Goal: Task Accomplishment & Management: Complete application form

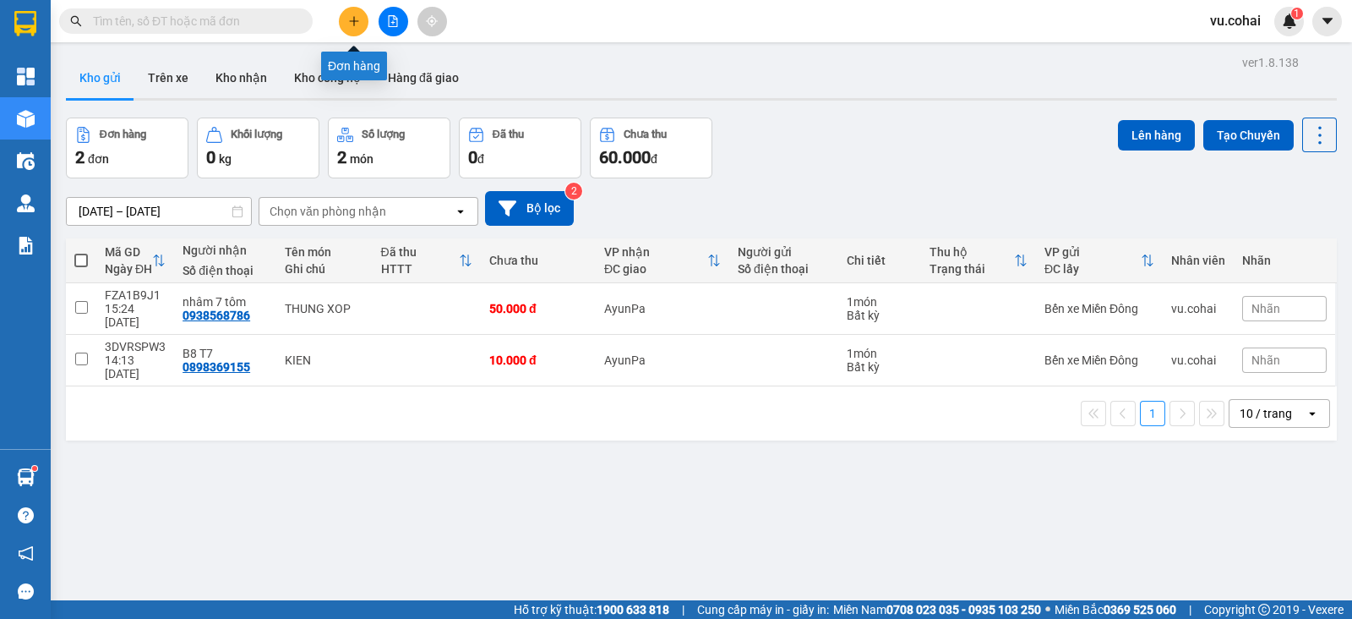
click at [362, 23] on button at bounding box center [354, 22] width 30 height 30
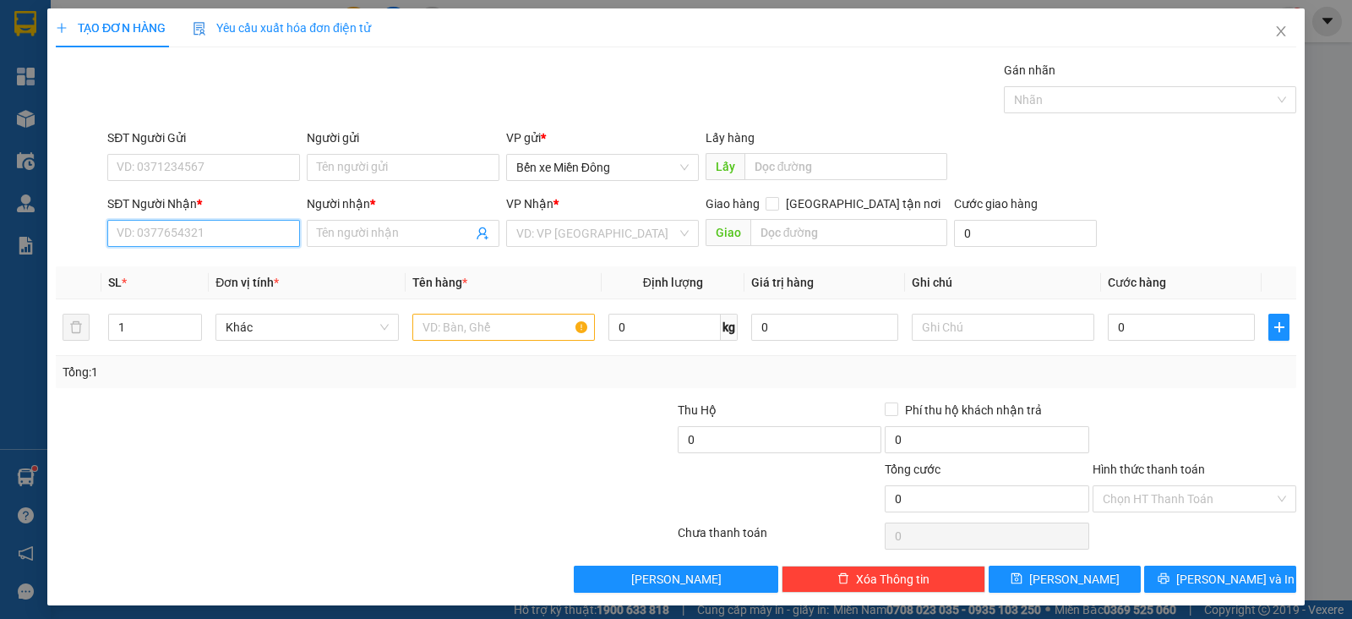
click at [245, 237] on input "SĐT Người Nhận *" at bounding box center [203, 233] width 193 height 27
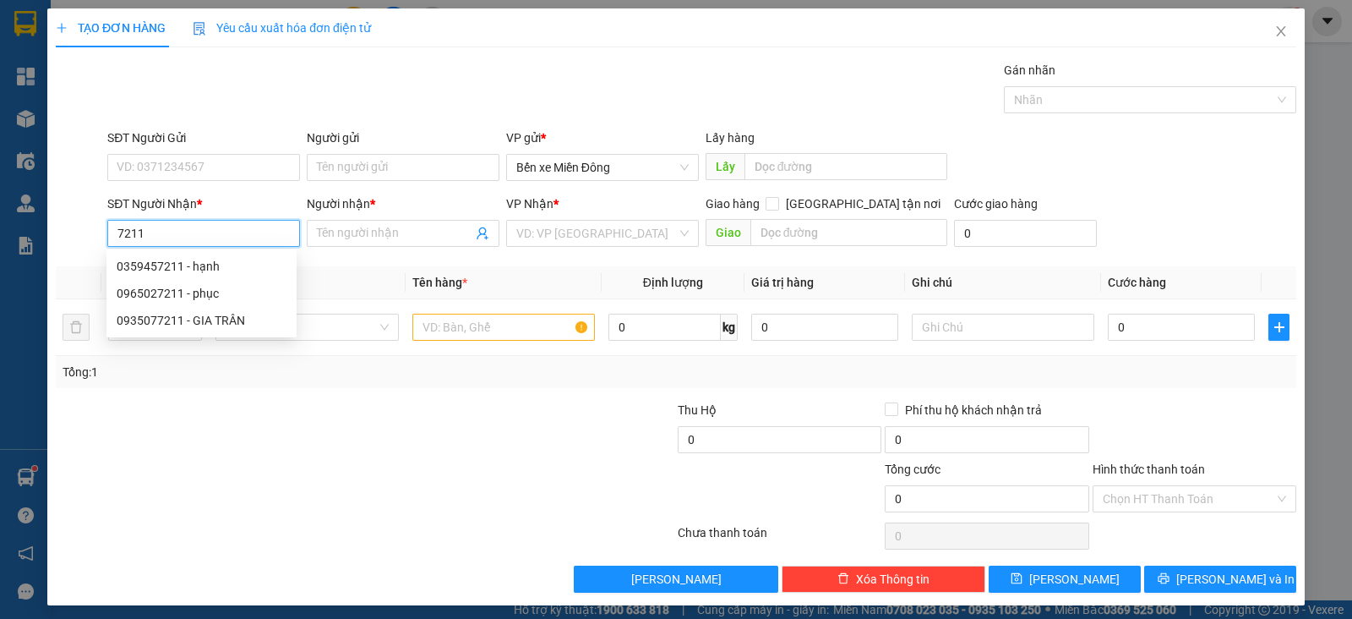
click at [215, 270] on div "0359457211 - hạnh" at bounding box center [202, 266] width 170 height 19
type input "0359457211"
type input "hạnh"
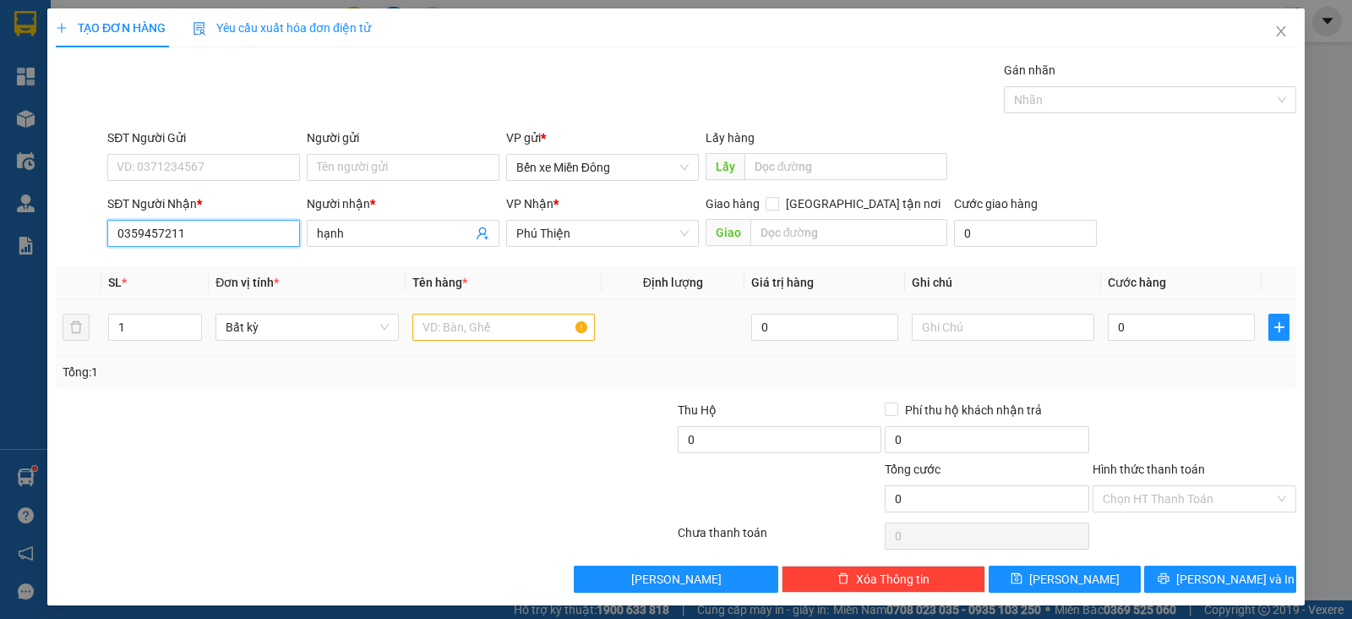
type input "0359457211"
click at [458, 323] on input "text" at bounding box center [503, 327] width 183 height 27
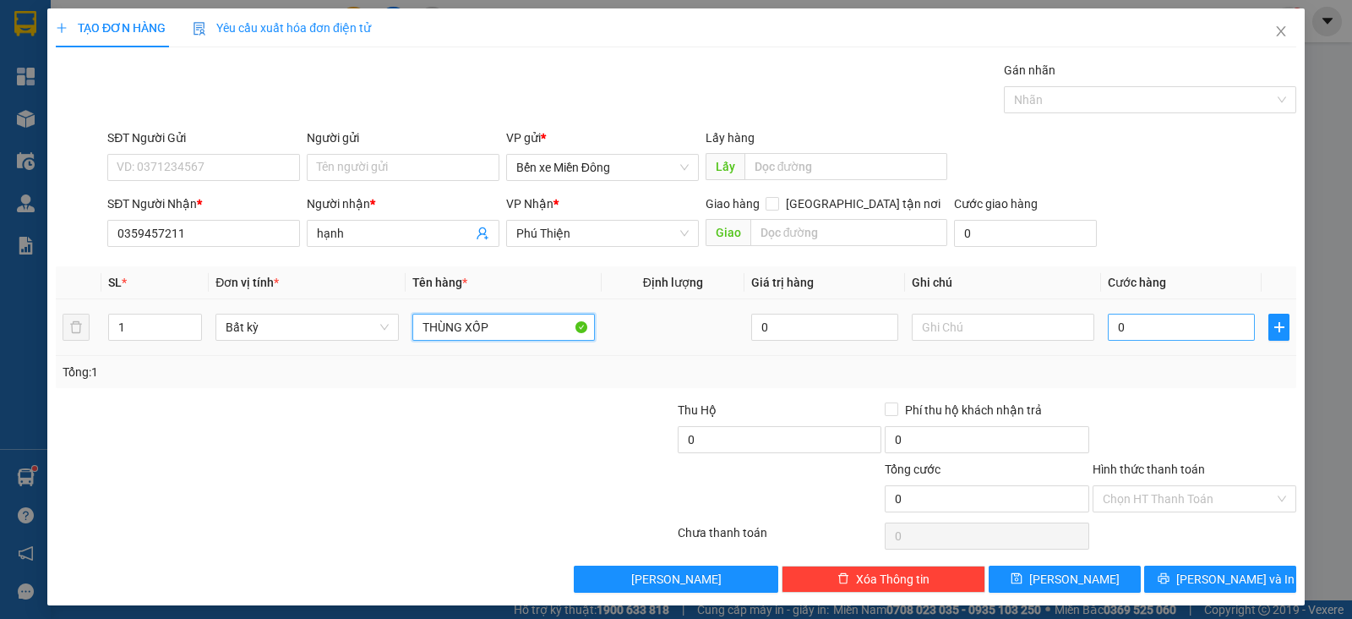
type input "THÙNG XỐP"
click at [1136, 324] on input "0" at bounding box center [1181, 327] width 147 height 27
type input "007"
type input "7"
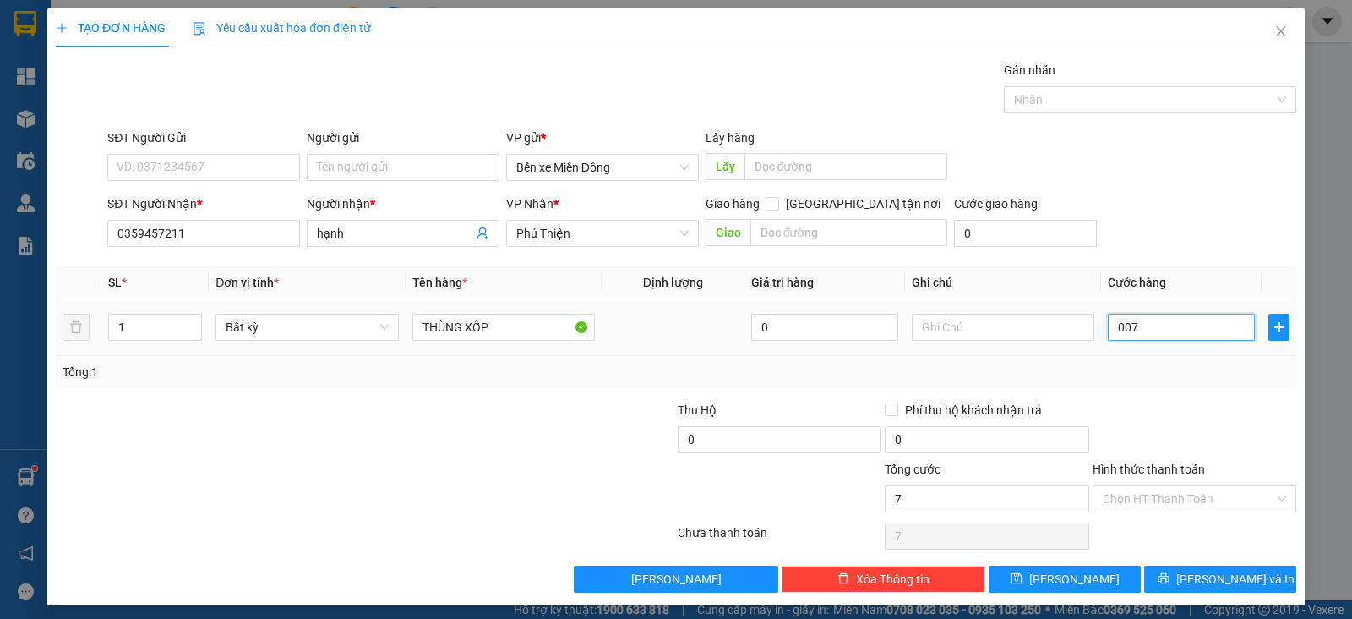
type input "0.070"
type input "70"
type input "70.000"
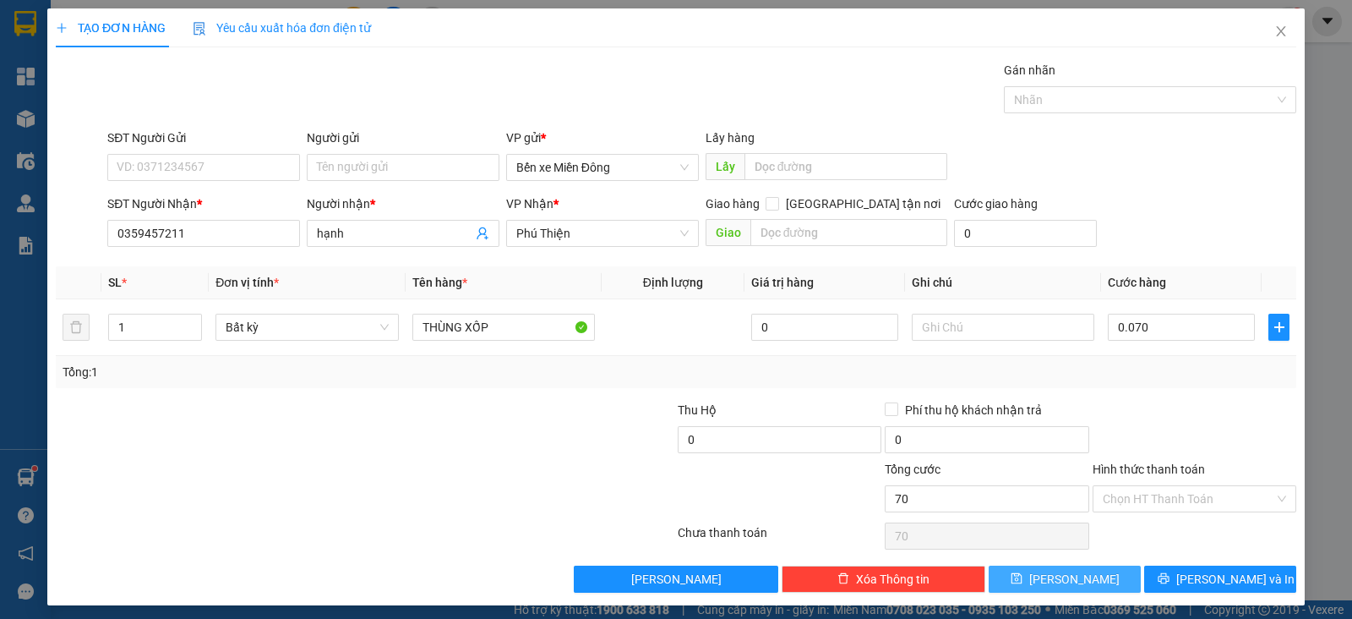
type input "70.000"
click at [1106, 573] on button "[PERSON_NAME]" at bounding box center [1065, 578] width 152 height 27
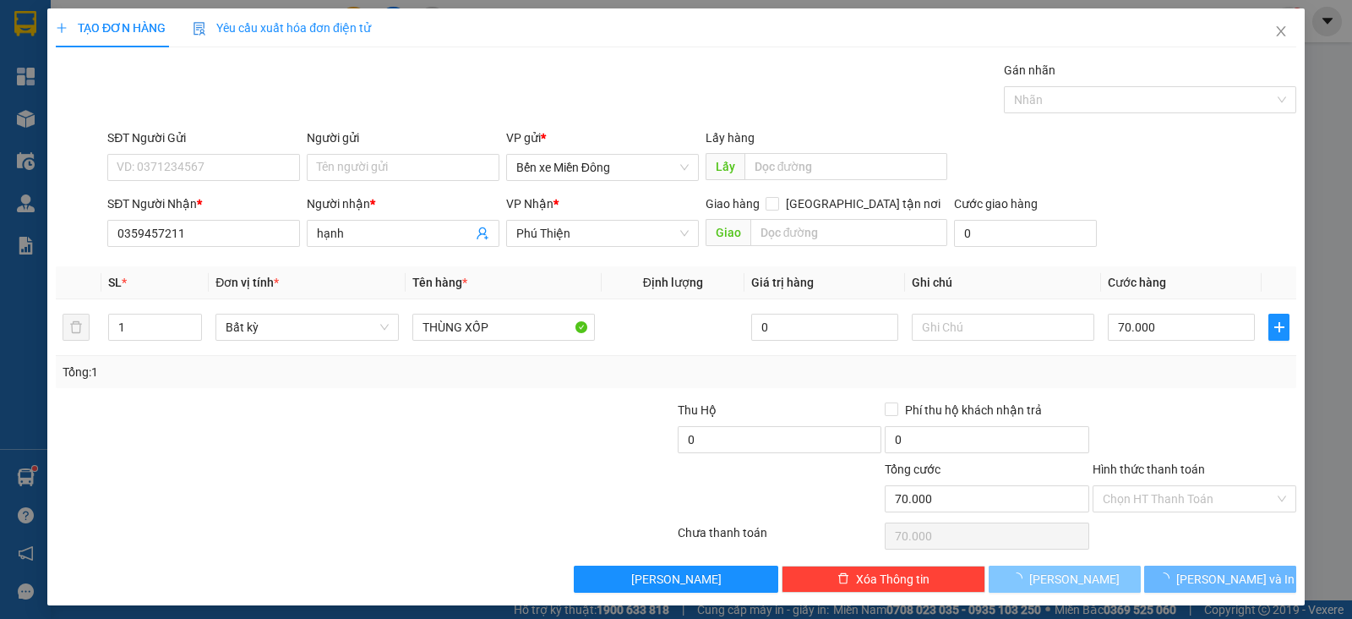
type input "0"
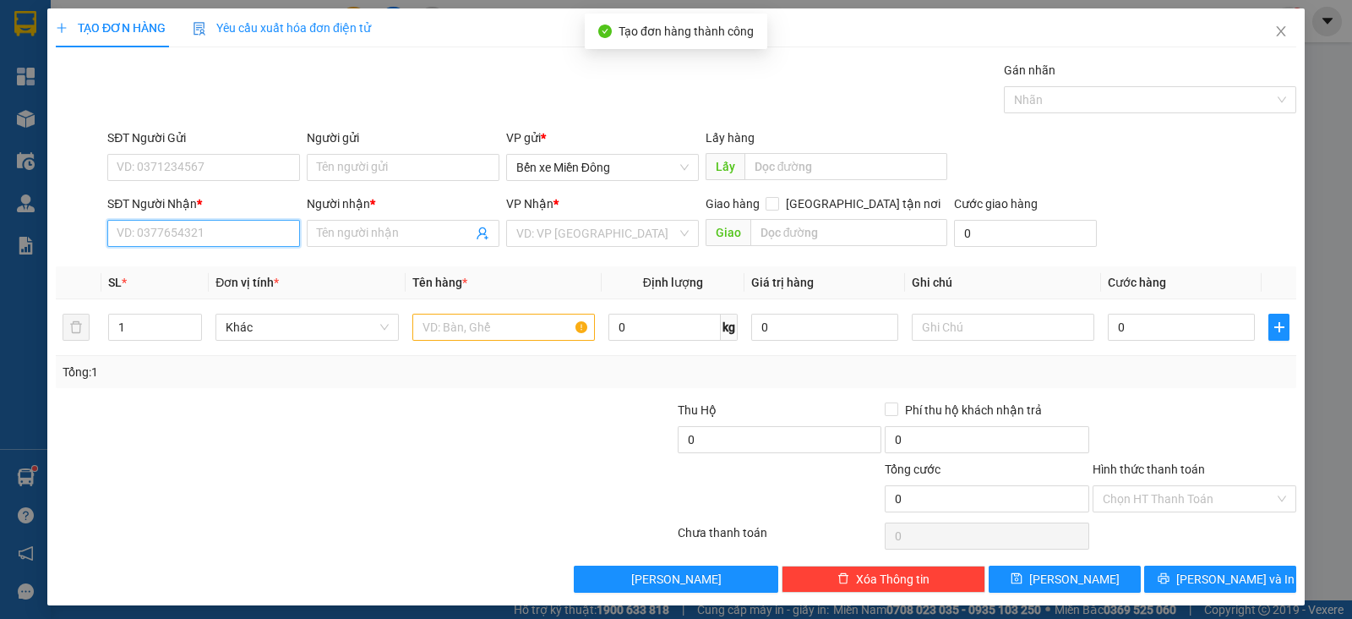
click at [232, 222] on input "SĐT Người Nhận *" at bounding box center [203, 233] width 193 height 27
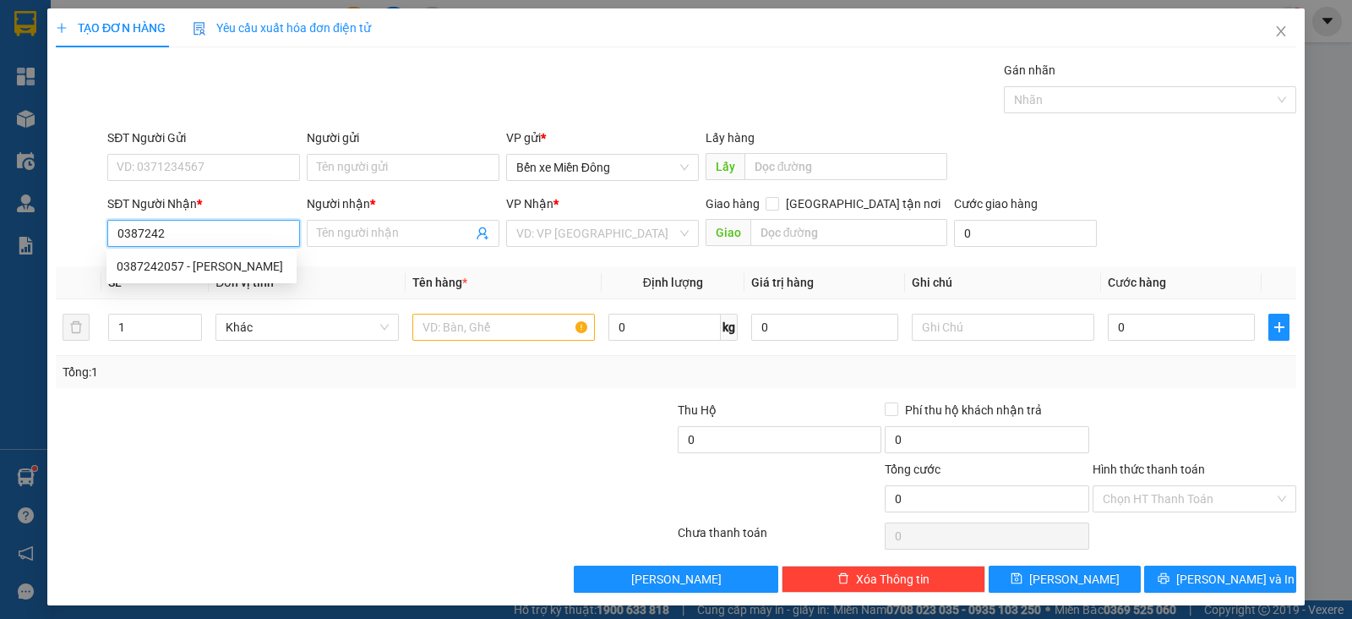
click at [248, 268] on div "0387242057 - [PERSON_NAME]" at bounding box center [202, 266] width 170 height 19
type input "0387242057"
type input "BA HOÀNG"
type input "0387242057"
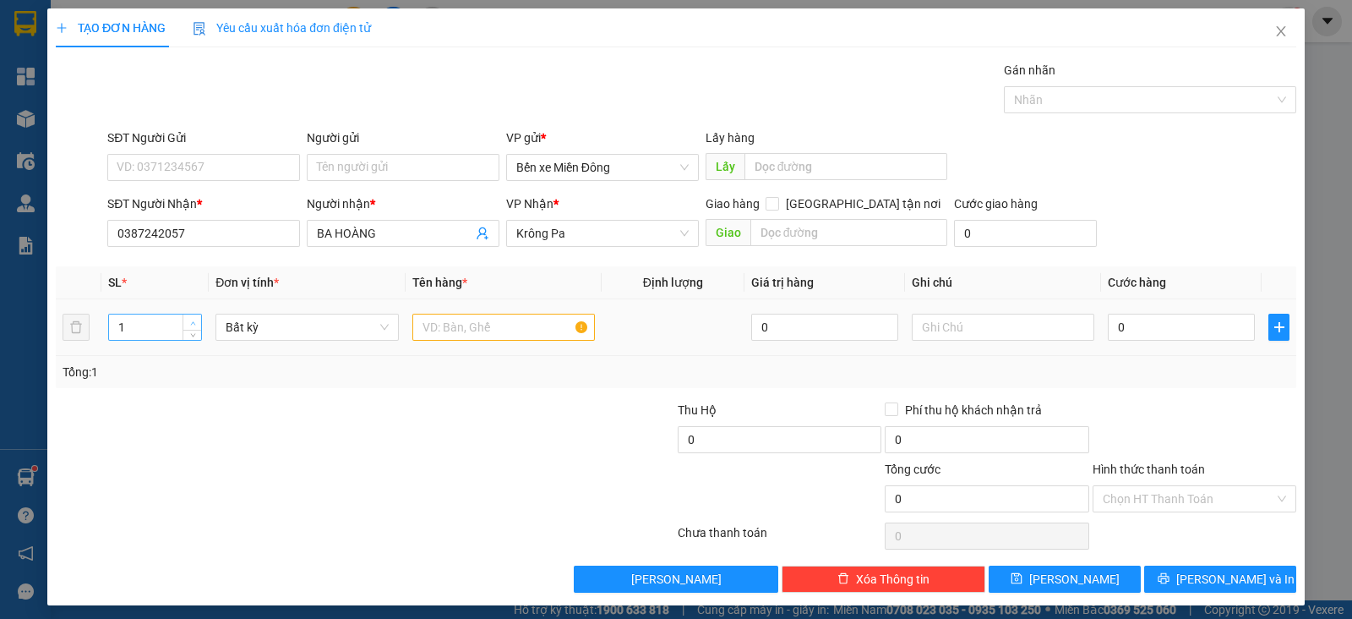
type input "2"
click at [192, 315] on span "Increase Value" at bounding box center [192, 321] width 19 height 15
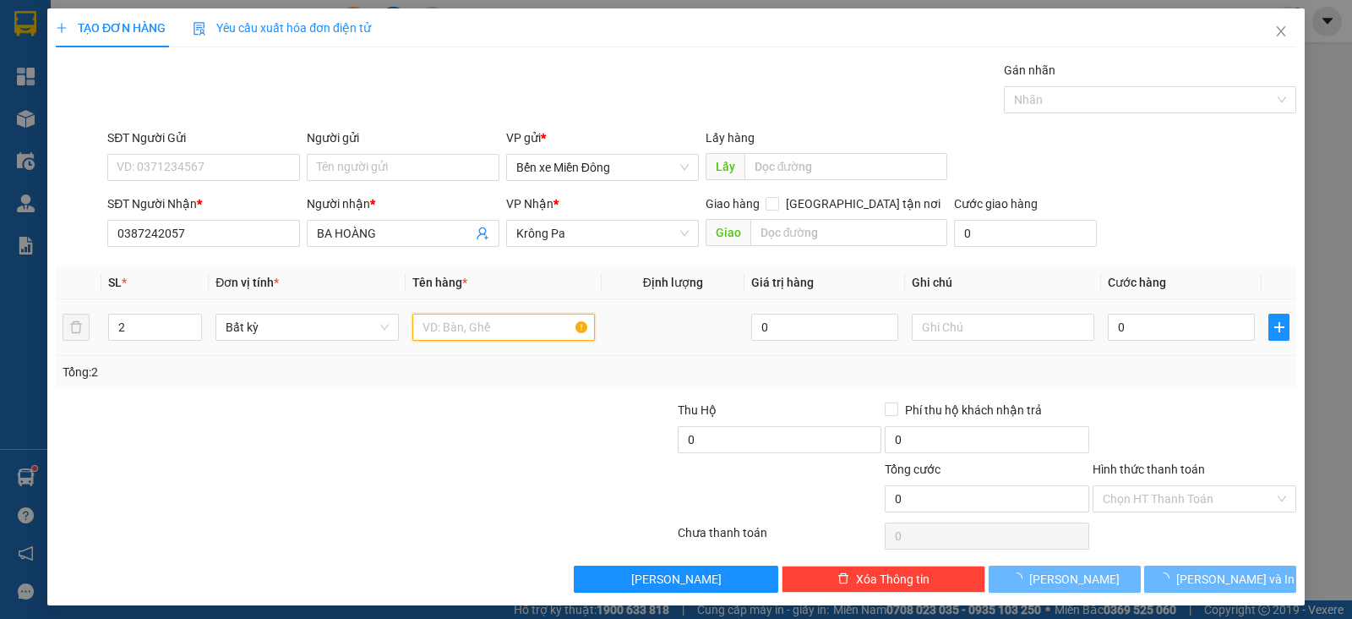
click at [504, 333] on input "text" at bounding box center [503, 327] width 183 height 27
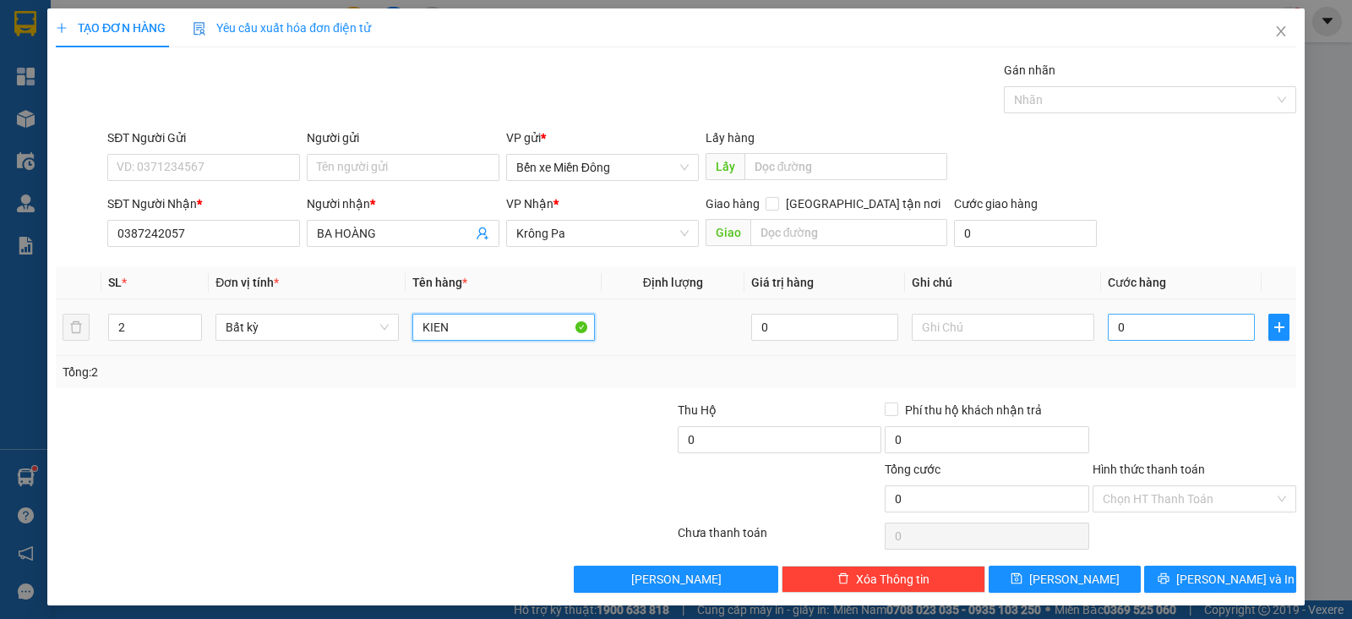
type input "KIEN"
click at [1138, 322] on input "0" at bounding box center [1181, 327] width 147 height 27
type input "001"
type input "1"
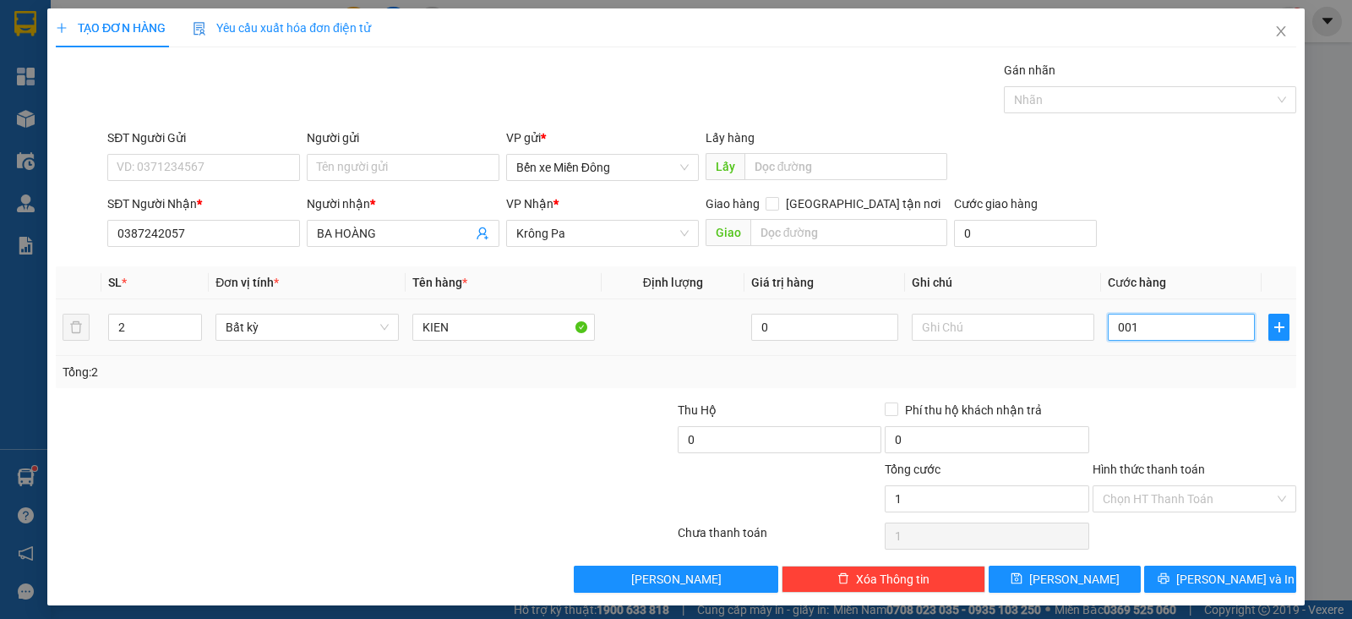
type input "0.015"
type input "15"
type input "00.150"
type input "150"
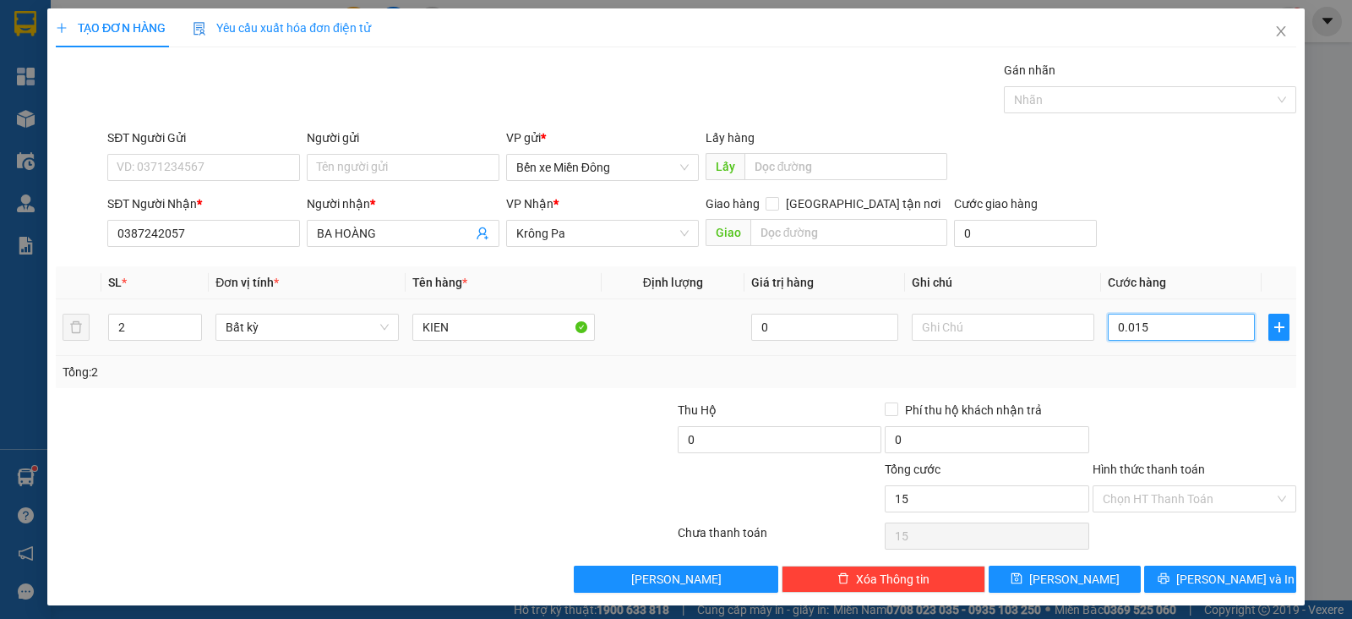
type input "150"
type input "150.000"
click at [1211, 397] on div "Transit Pickup Surcharge Ids Transit Deliver Surcharge Ids Transit Deliver Surc…" at bounding box center [676, 327] width 1240 height 532
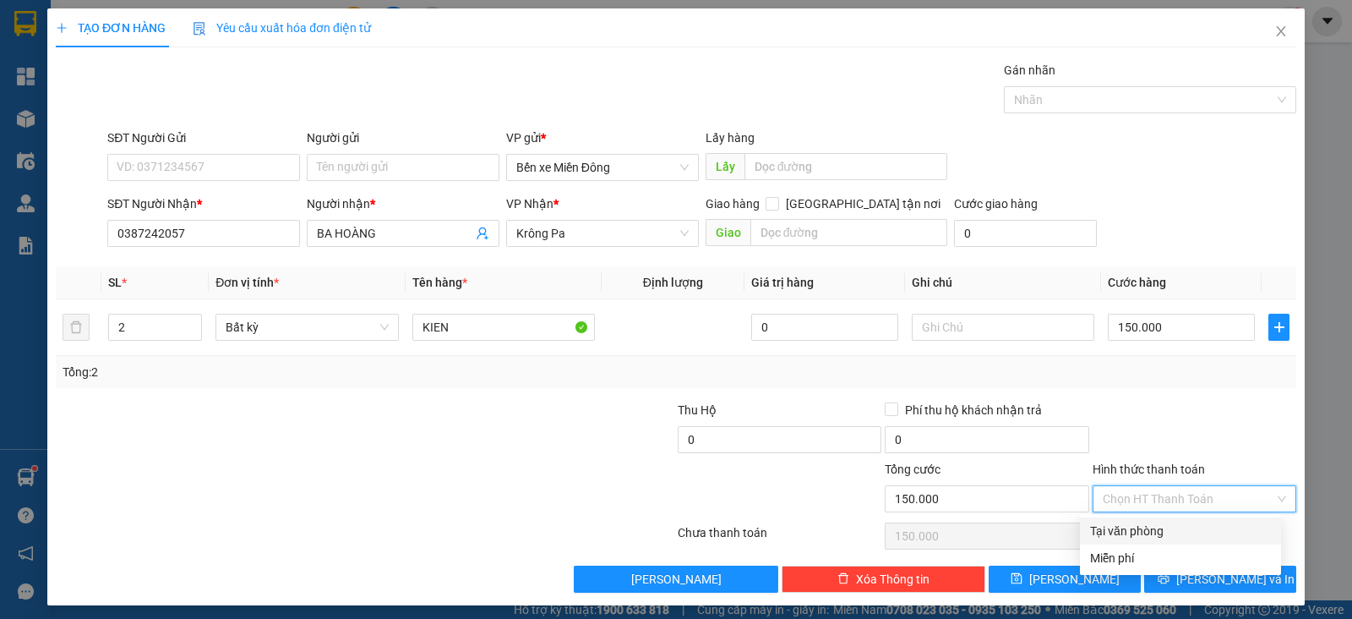
click at [1194, 500] on input "Hình thức thanh toán" at bounding box center [1189, 498] width 172 height 25
click at [1187, 536] on div "Tại văn phòng" at bounding box center [1180, 530] width 181 height 19
type input "0"
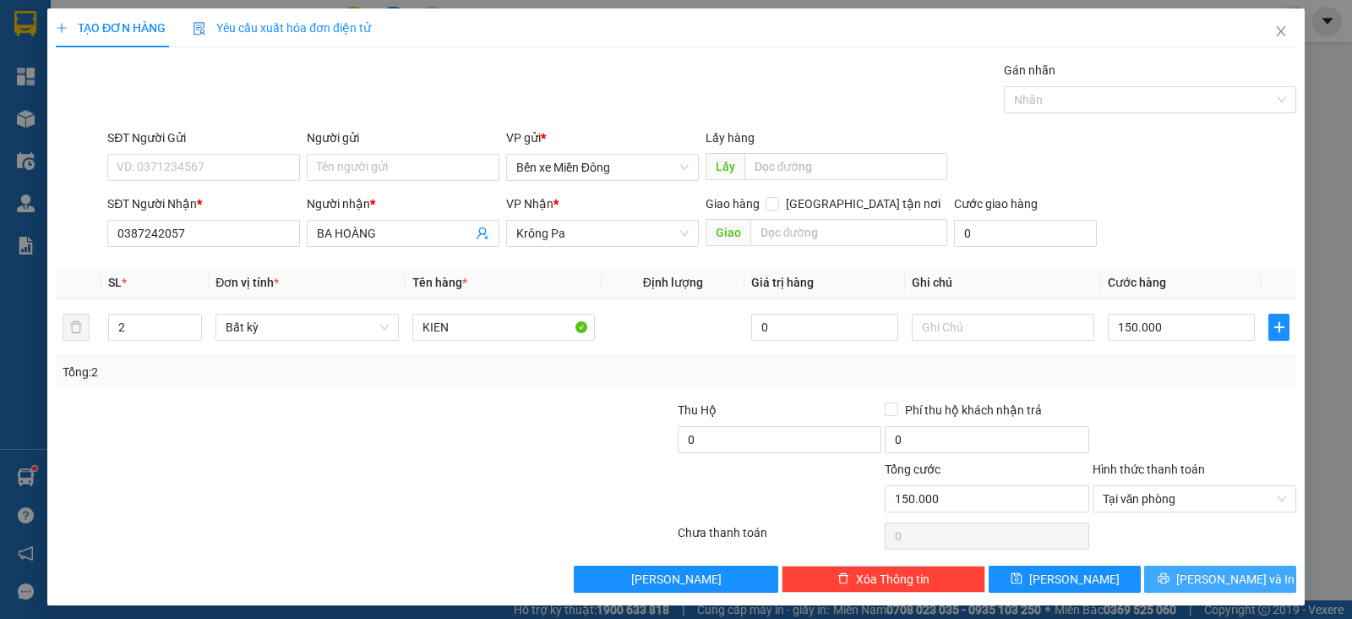
click at [1207, 575] on span "[PERSON_NAME] và In" at bounding box center [1235, 579] width 118 height 19
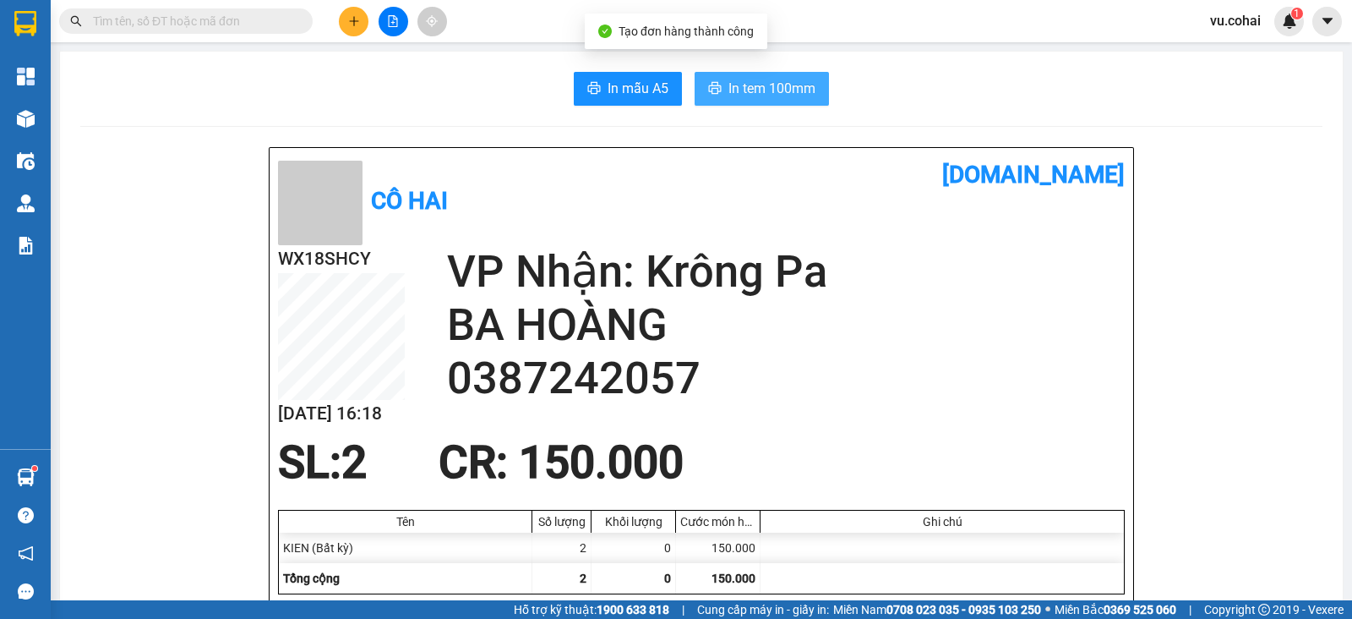
click at [756, 96] on span "In tem 100mm" at bounding box center [771, 88] width 87 height 21
click at [766, 89] on span "In tem 100mm" at bounding box center [771, 88] width 87 height 21
click at [51, 120] on main "In mẫu A5 In tem 100mm Cô Hai [DOMAIN_NAME] WX18SHCY [DATE] 16:18 VP Nhận: Krôn…" at bounding box center [676, 300] width 1352 height 600
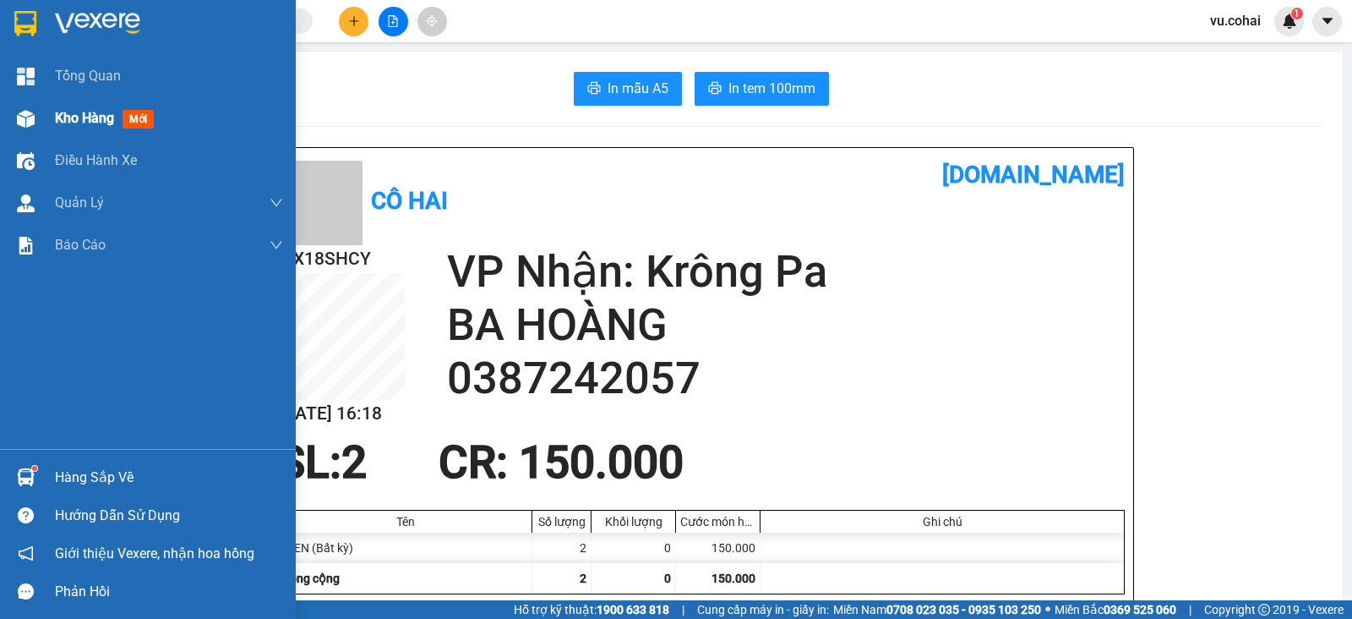
click at [54, 112] on div "Kho hàng mới" at bounding box center [148, 118] width 296 height 42
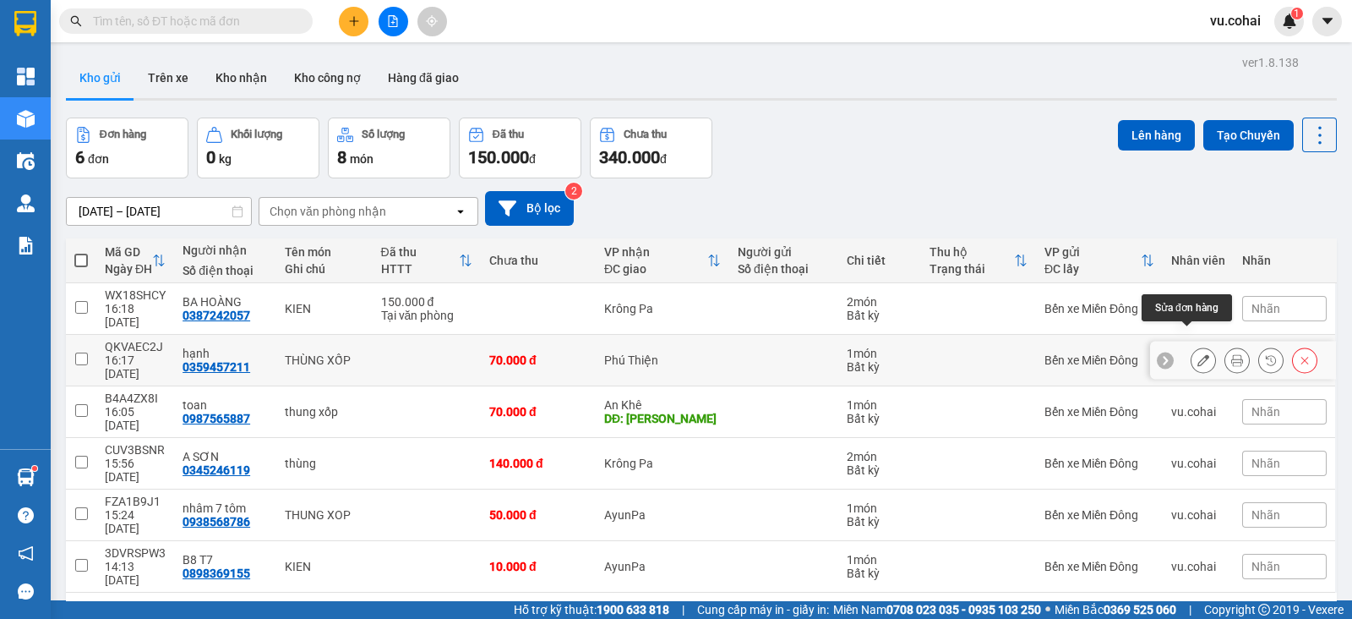
click at [1197, 354] on icon at bounding box center [1203, 360] width 12 height 12
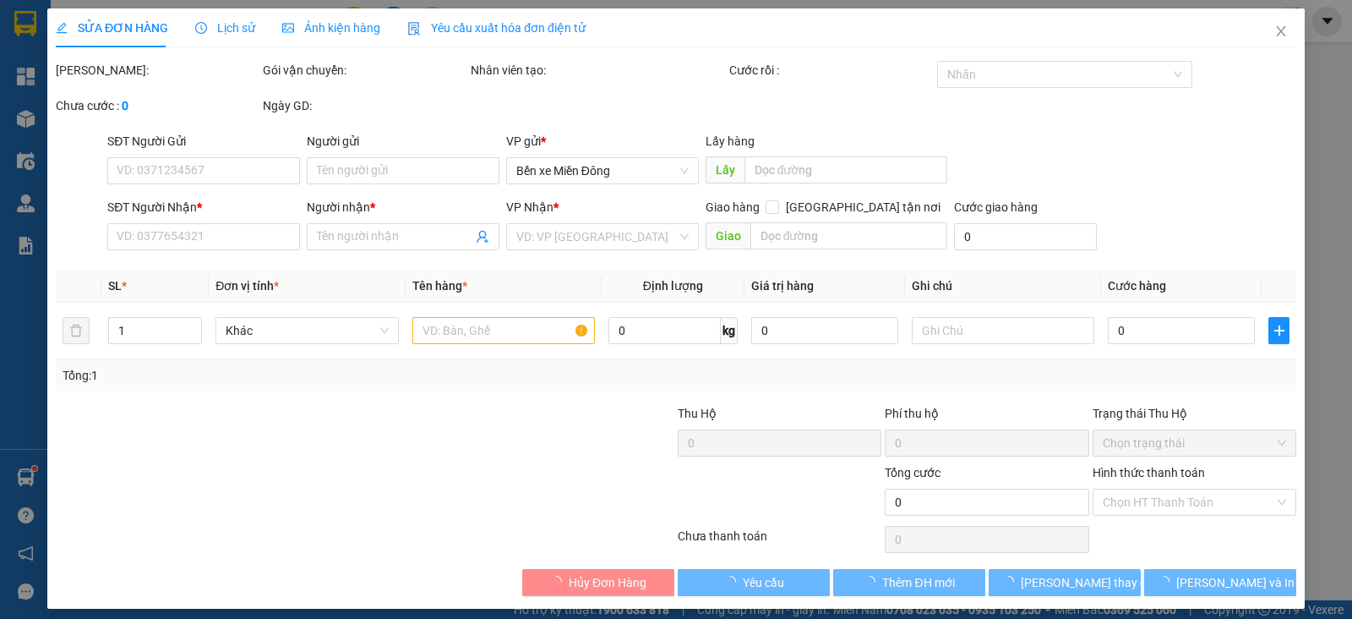
type input "0359457211"
type input "hạnh"
type input "70.000"
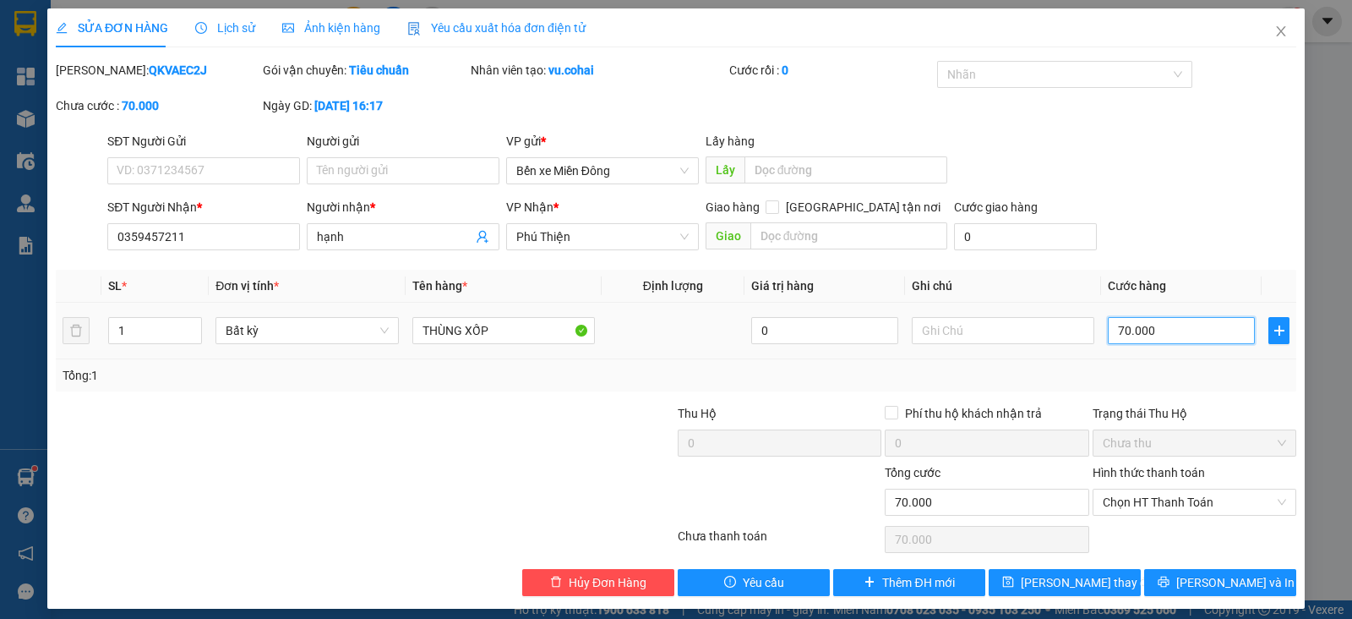
click at [1186, 329] on input "70.000" at bounding box center [1181, 330] width 147 height 27
type input "0"
type input "1"
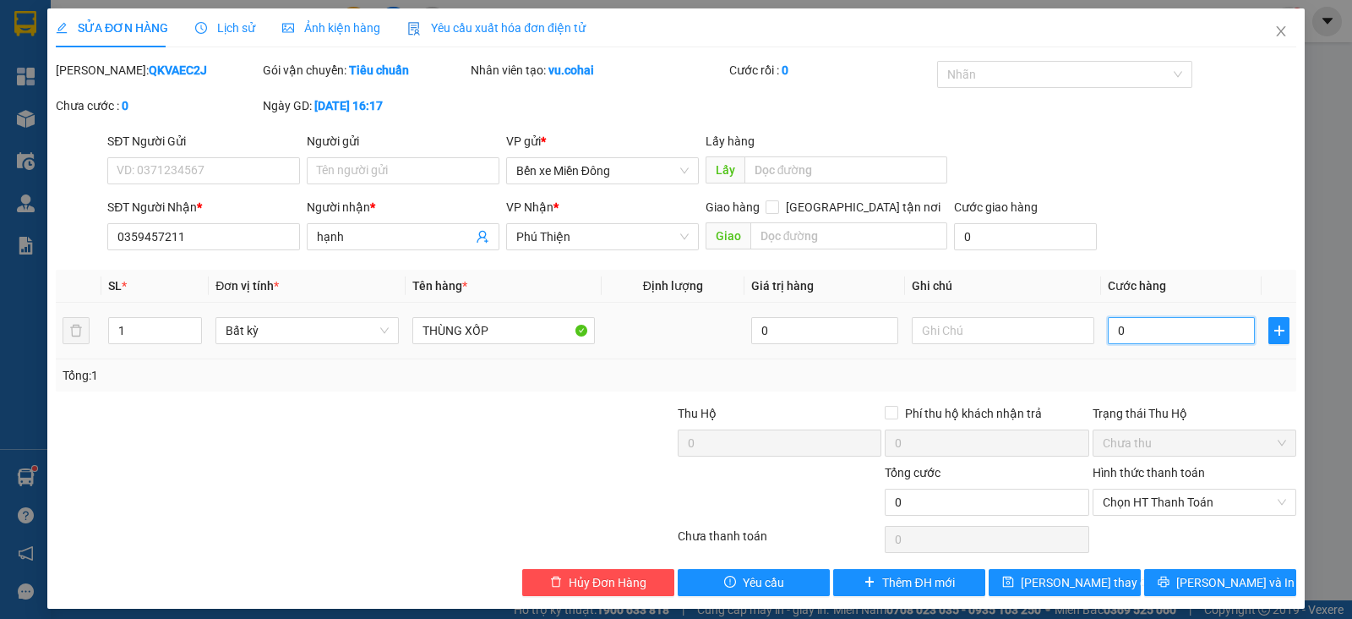
type input "1"
type input "001"
type input "10"
type input "0.010"
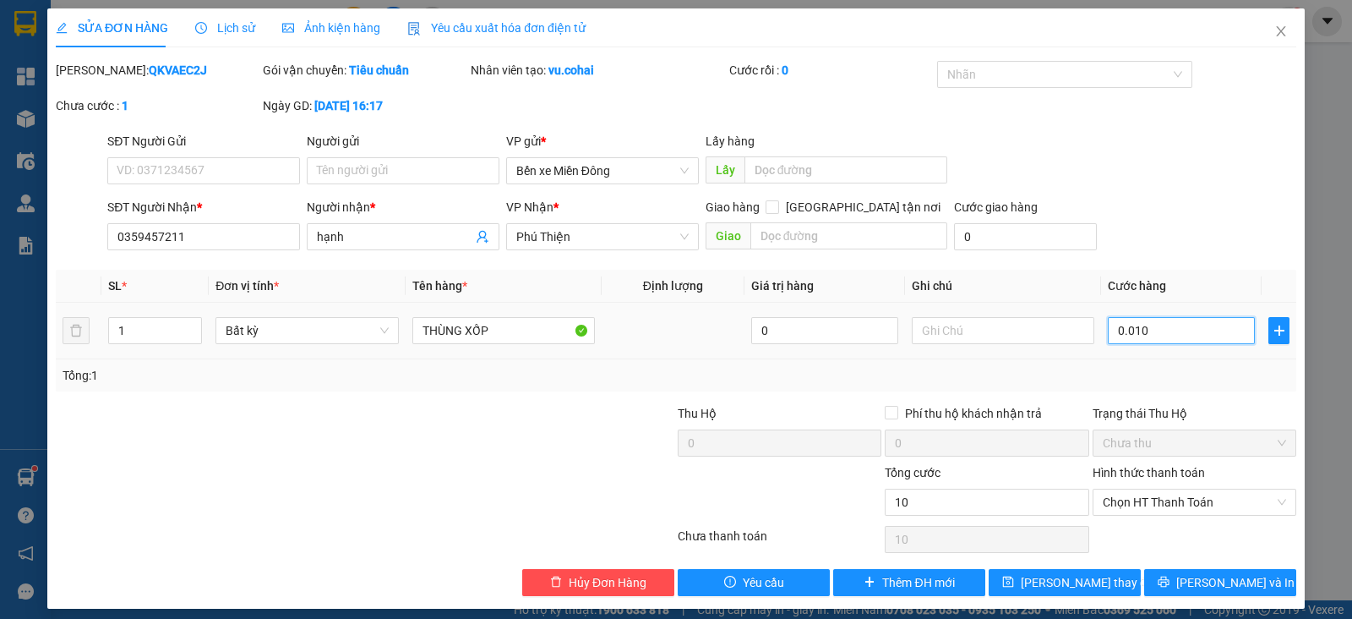
type input "100"
type input "00.100"
type input "100"
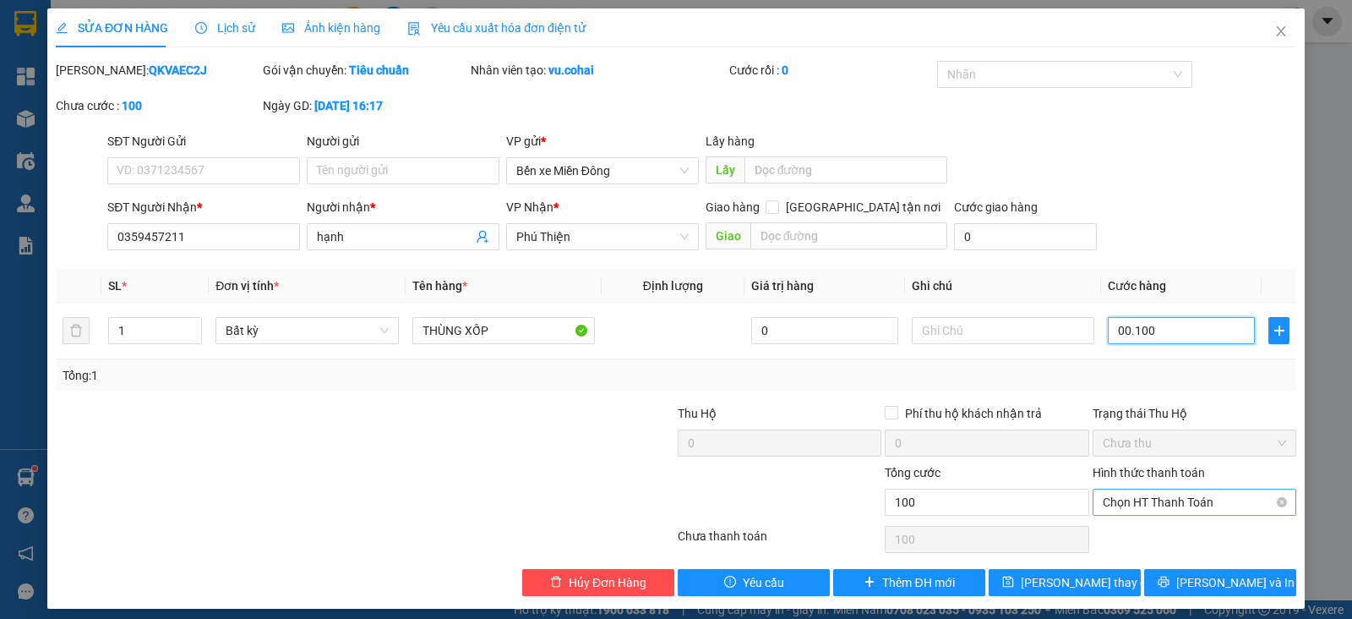
click at [1202, 504] on span "Chọn HT Thanh Toán" at bounding box center [1194, 501] width 183 height 25
type input "00.100"
type input "100.000"
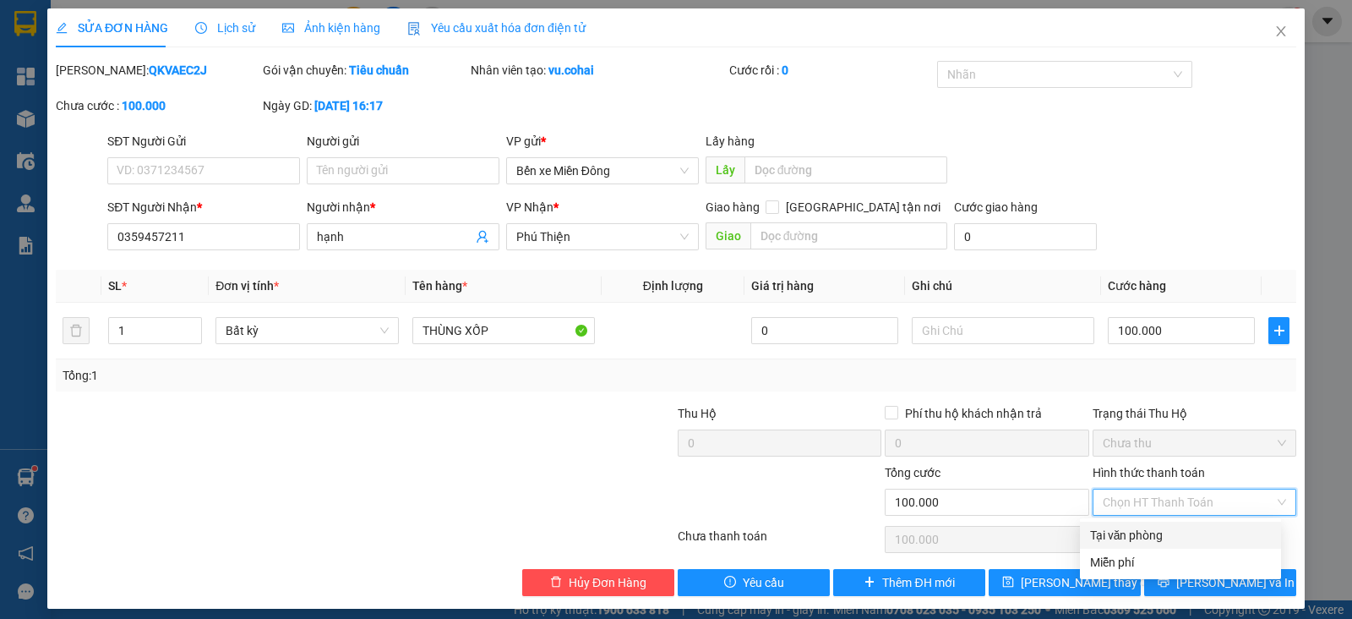
click at [1164, 538] on div "Tại văn phòng" at bounding box center [1180, 535] width 181 height 19
type input "0"
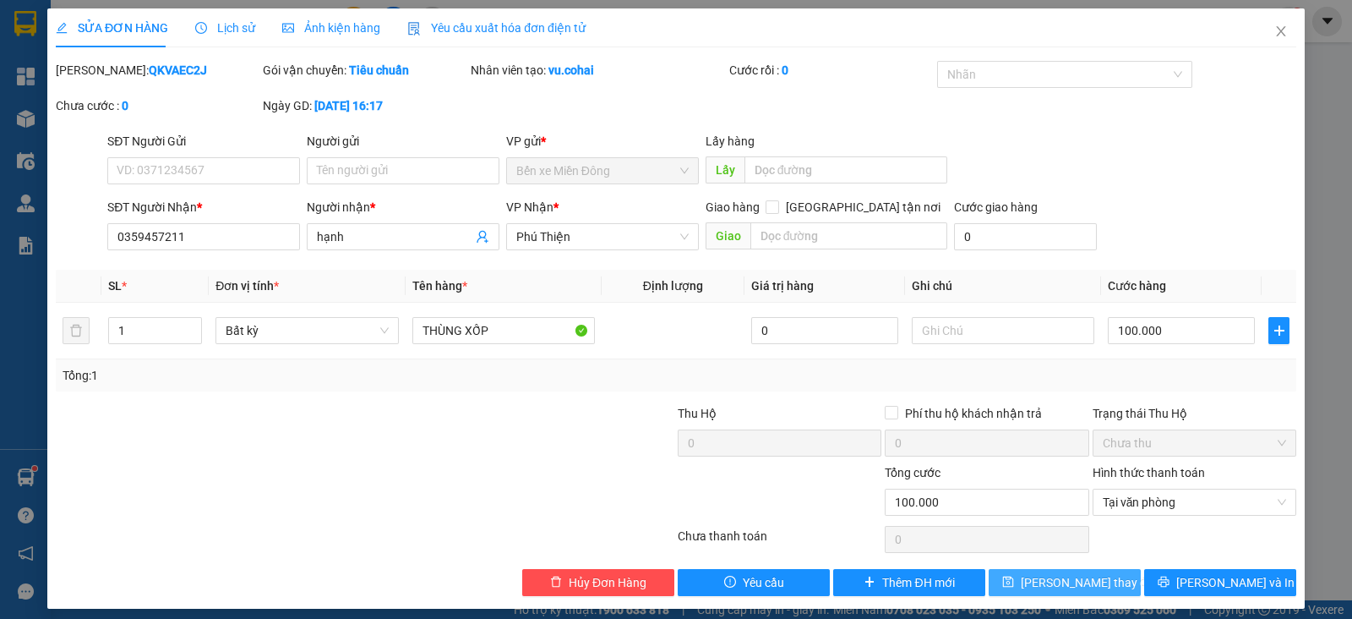
click at [1045, 585] on span "[PERSON_NAME] thay đổi" at bounding box center [1088, 582] width 135 height 19
